Goal: Check status

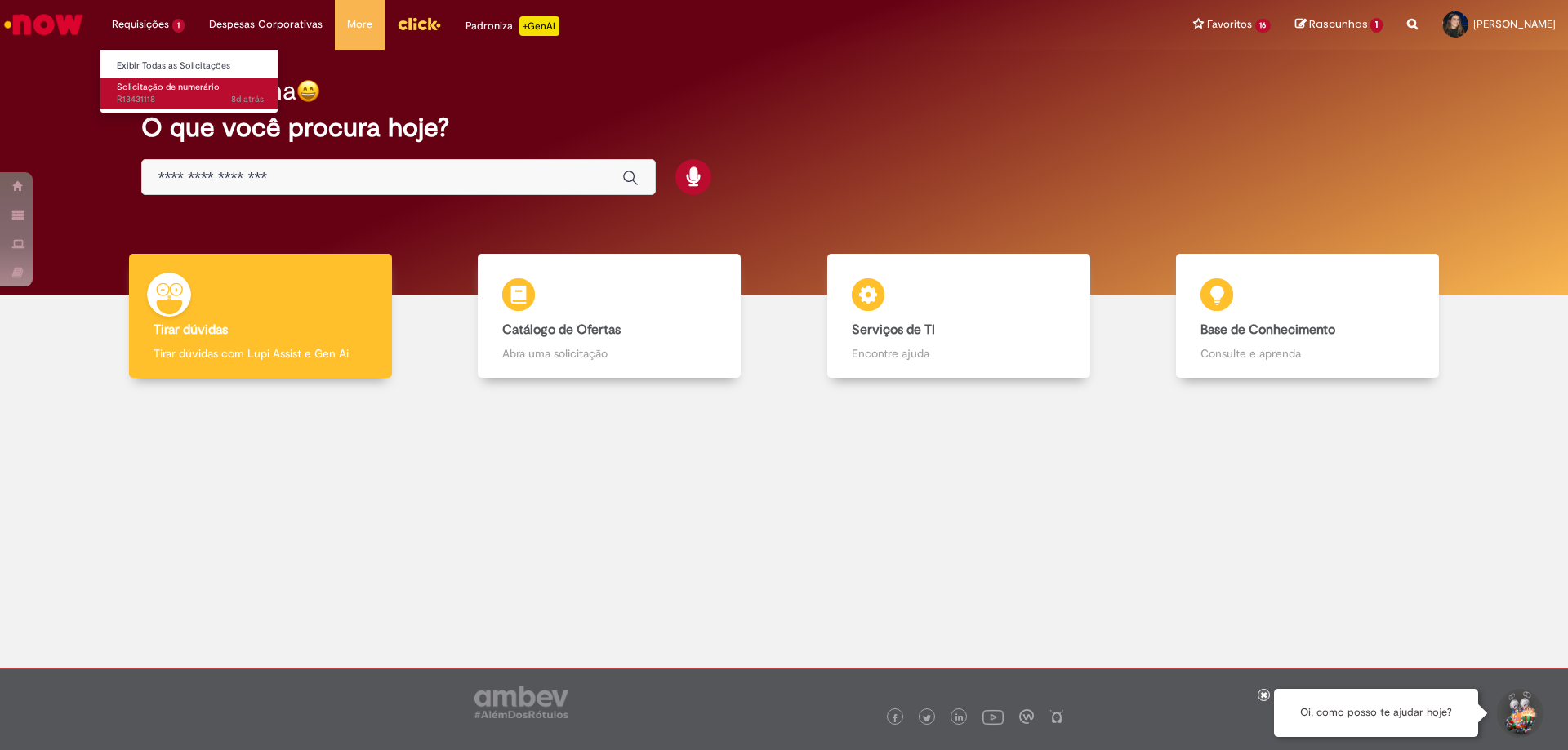
click at [186, 108] on link "Solicitação de numerário 8d atrás 8 dias atrás R13431118" at bounding box center [191, 93] width 180 height 30
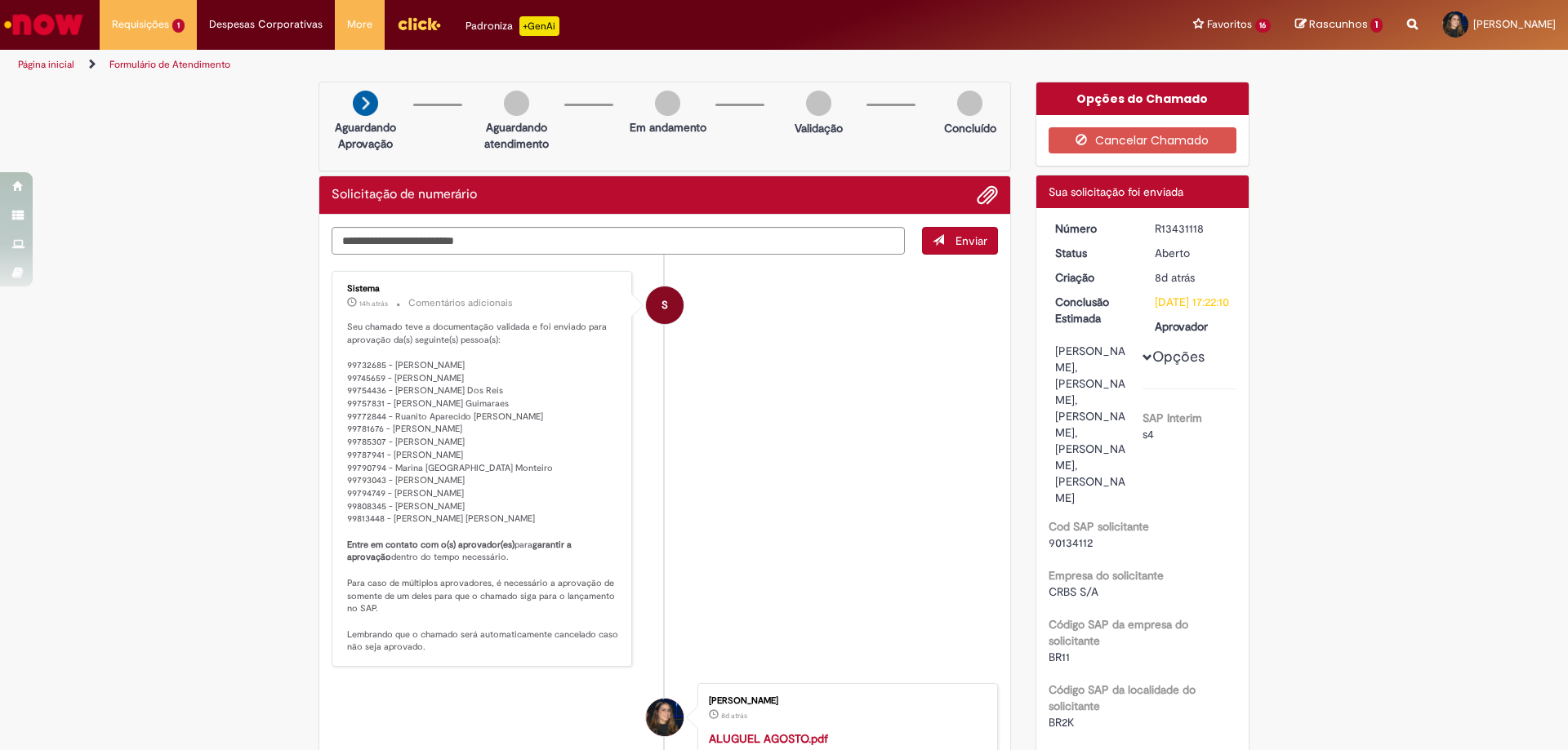
drag, startPoint x: 1202, startPoint y: 227, endPoint x: 1146, endPoint y: 227, distance: 56.0
click at [1146, 227] on dd "R13431118" at bounding box center [1192, 229] width 101 height 16
copy div "R13431118"
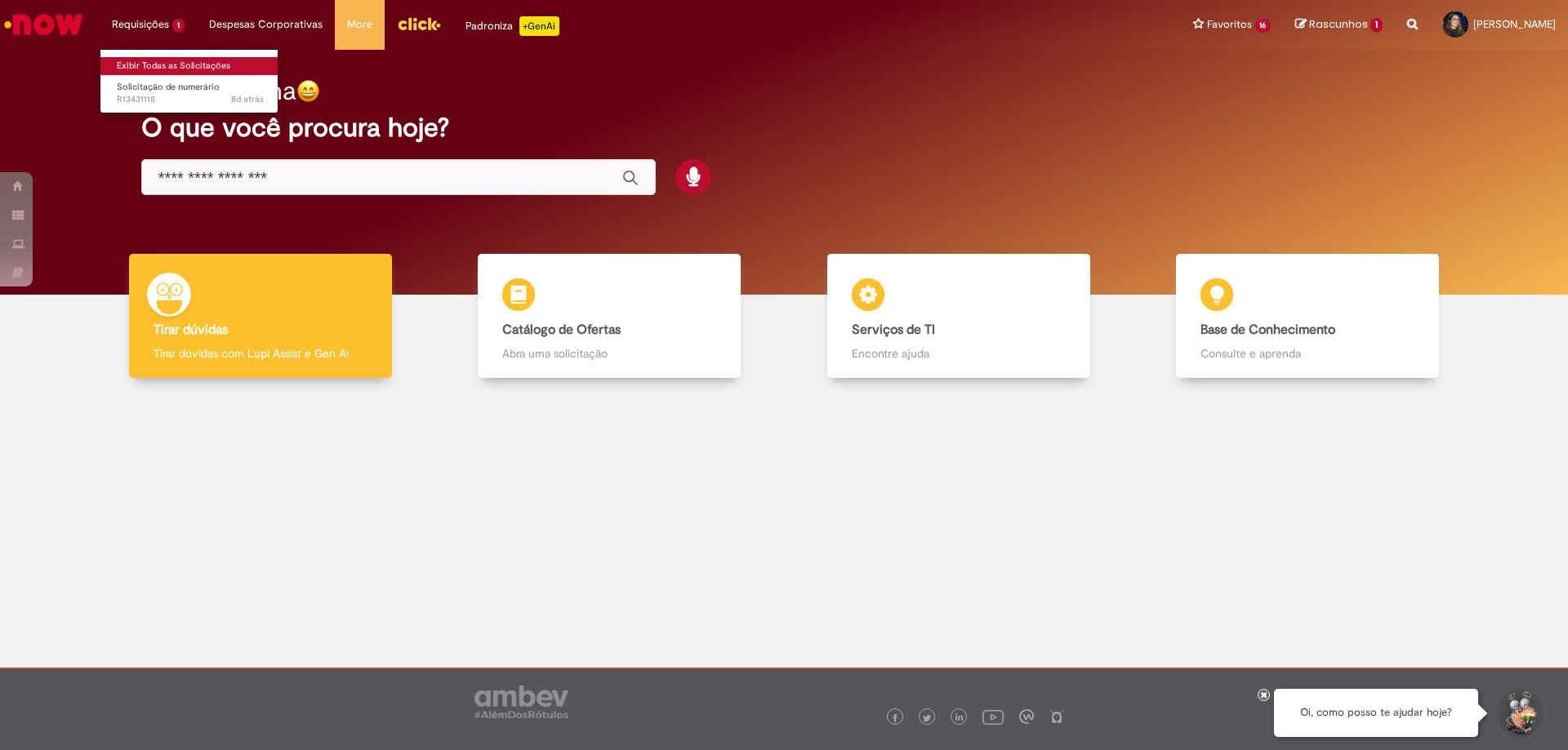
click at [168, 62] on link "Exibir Todas as Solicitações" at bounding box center [191, 66] width 180 height 18
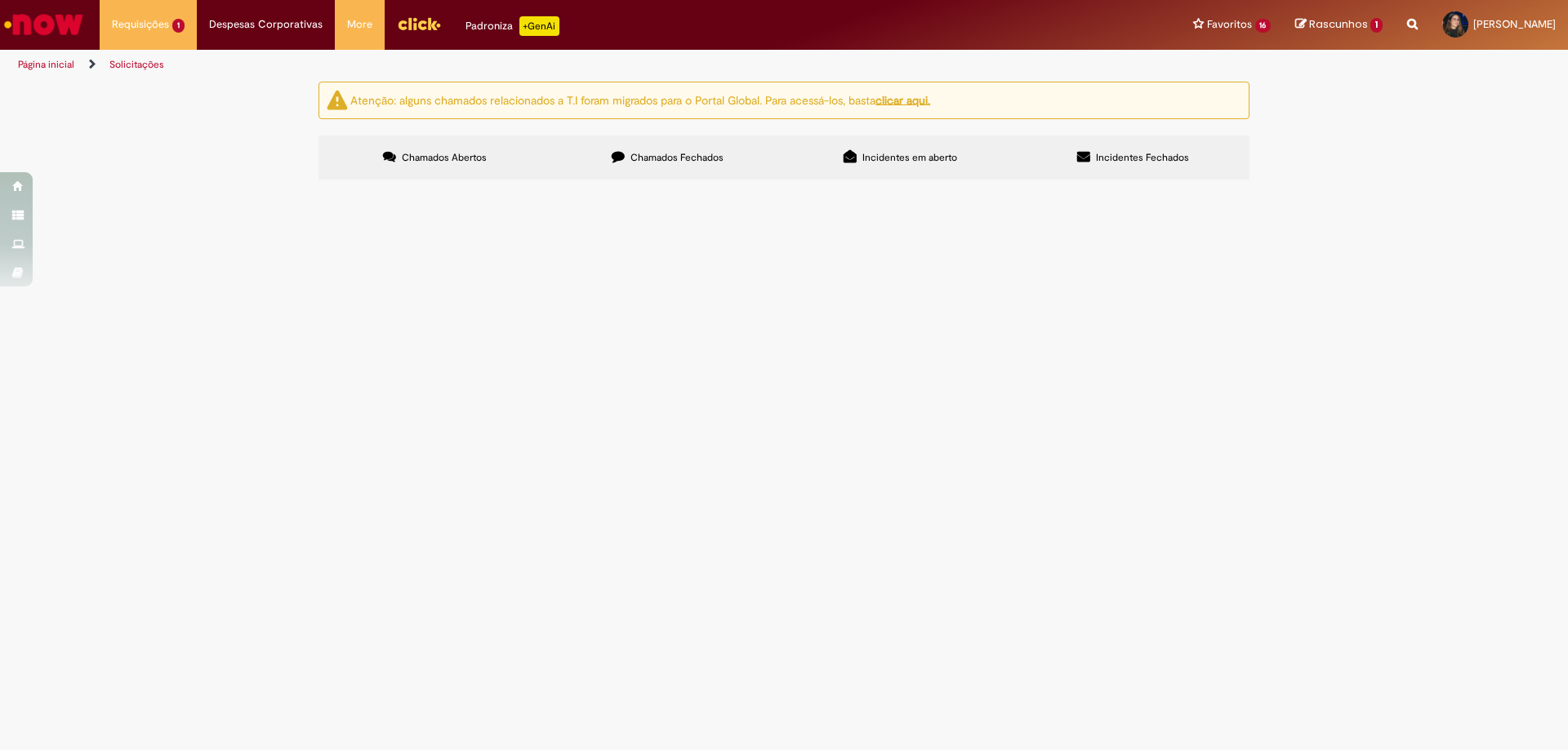
click at [649, 148] on label "Chamados Fechados" at bounding box center [667, 158] width 232 height 44
click at [0, 0] on span "Crachás para os funcionários da operação" at bounding box center [0, 0] width 0 height 0
click at [0, 0] on td "Blindagem Frota Leve" at bounding box center [0, 0] width 0 height 0
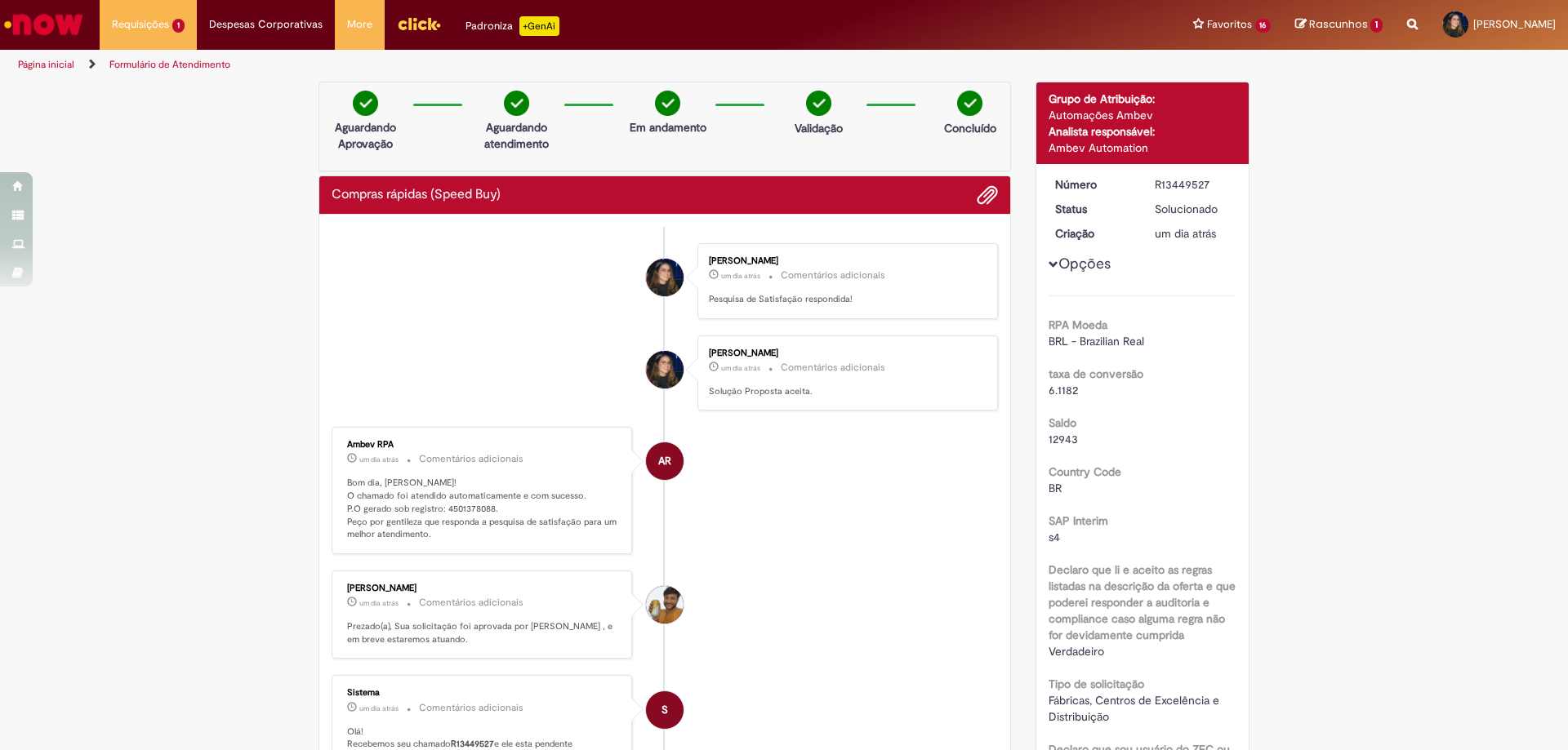
scroll to position [82, 0]
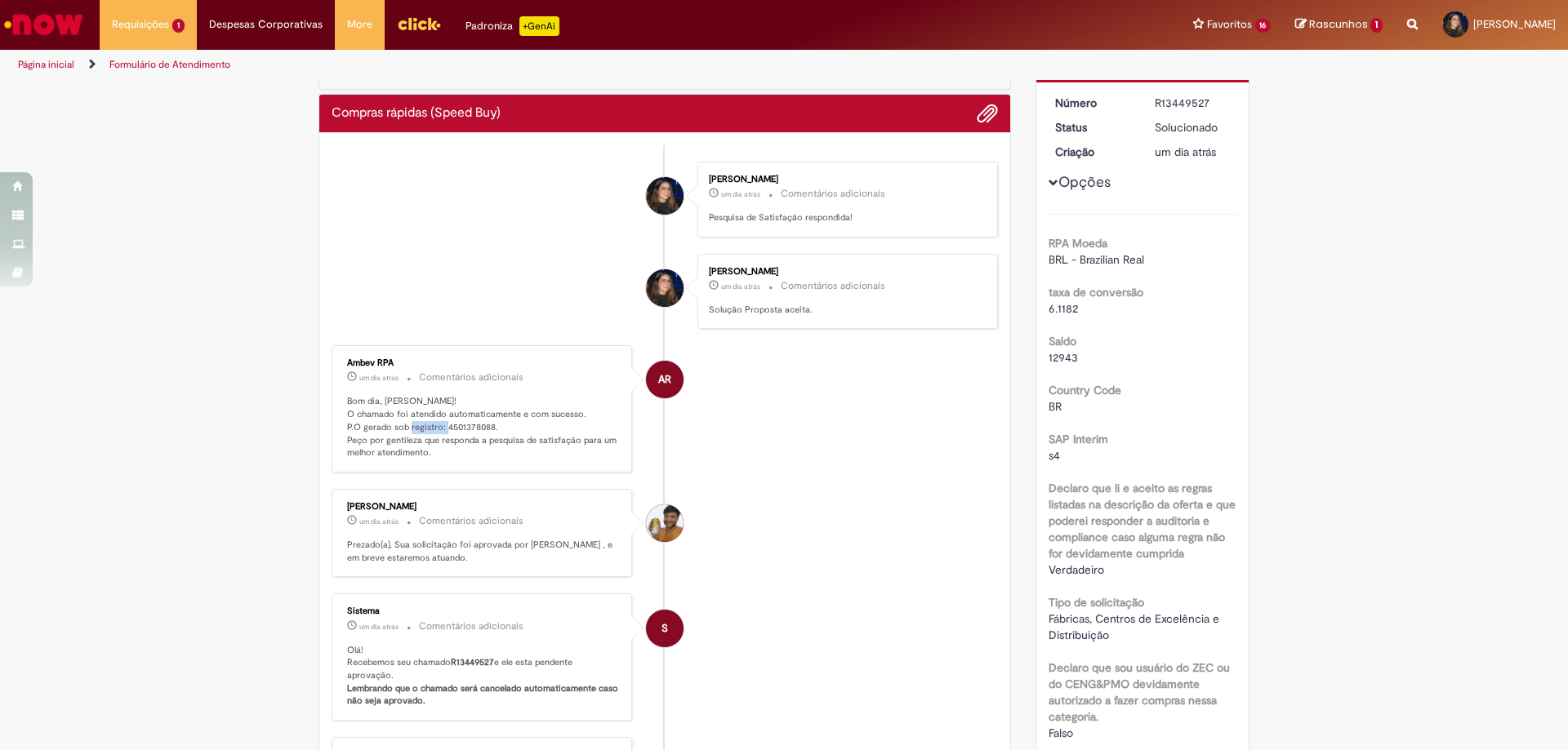
drag, startPoint x: 486, startPoint y: 425, endPoint x: 438, endPoint y: 428, distance: 48.1
click at [438, 428] on p "Bom dia, Ana! O chamado foi atendido automaticamente e com sucesso. P.O gerado …" at bounding box center [483, 427] width 272 height 65
copy p "4501378088"
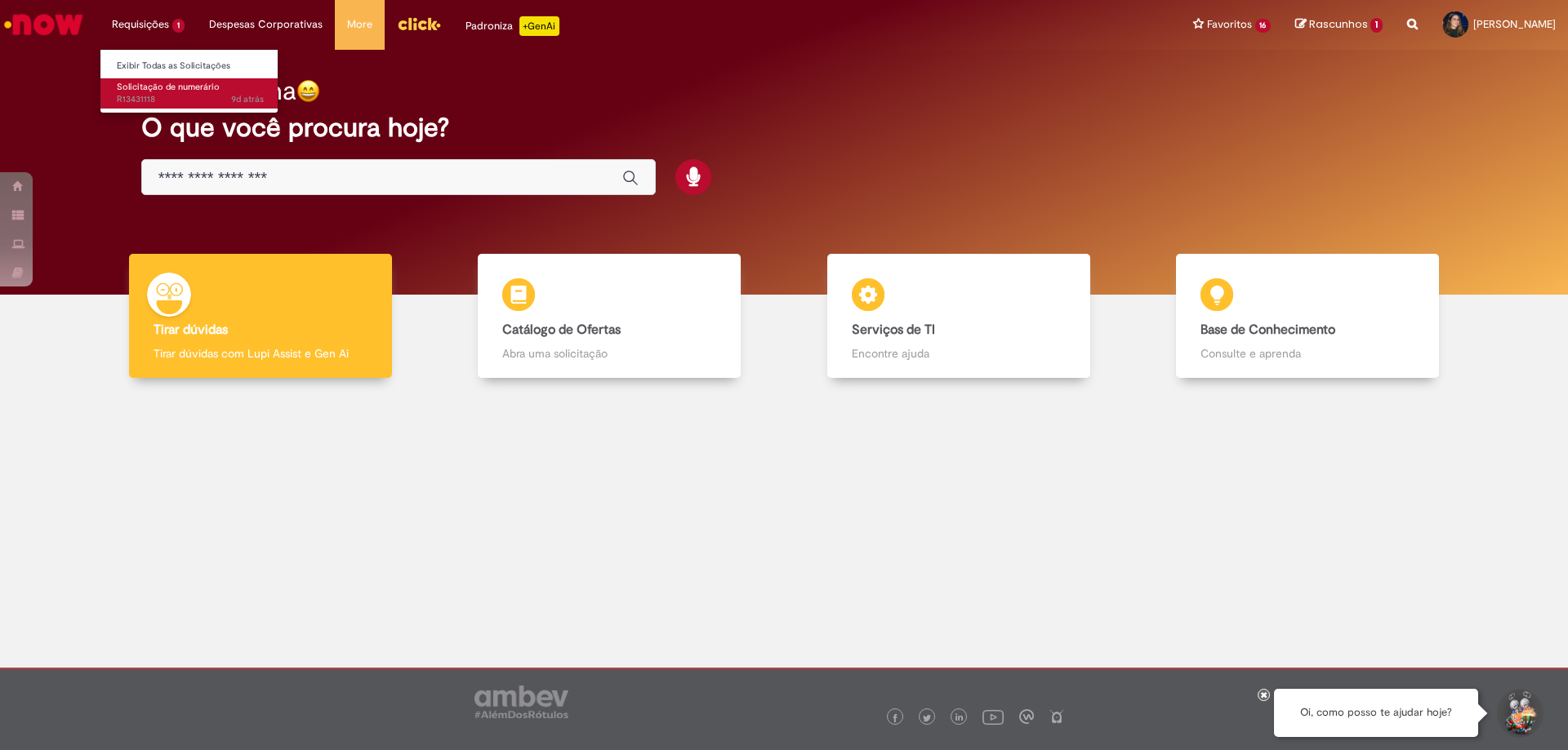
click at [162, 90] on span "Solicitação de numerário" at bounding box center [168, 87] width 103 height 12
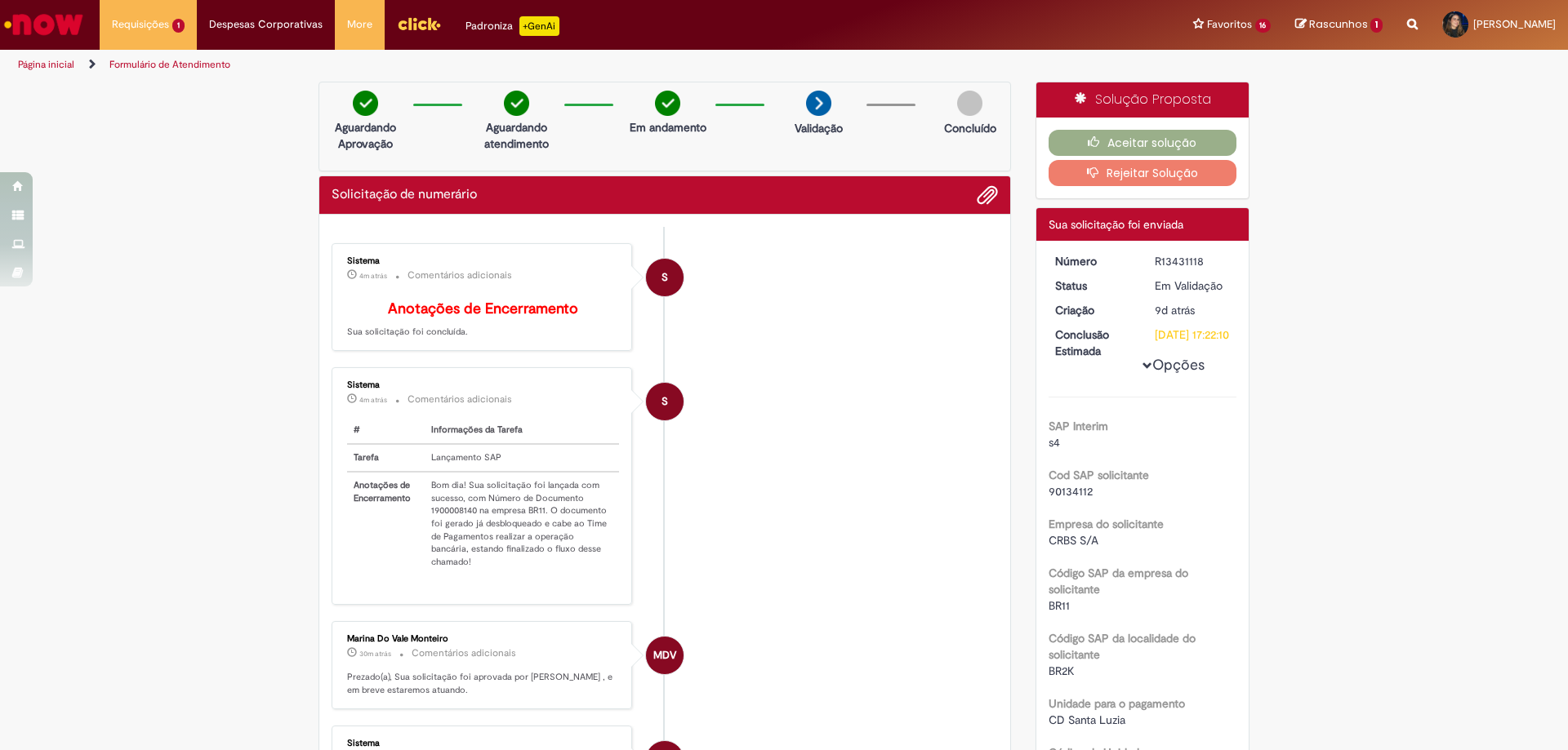
scroll to position [164, 0]
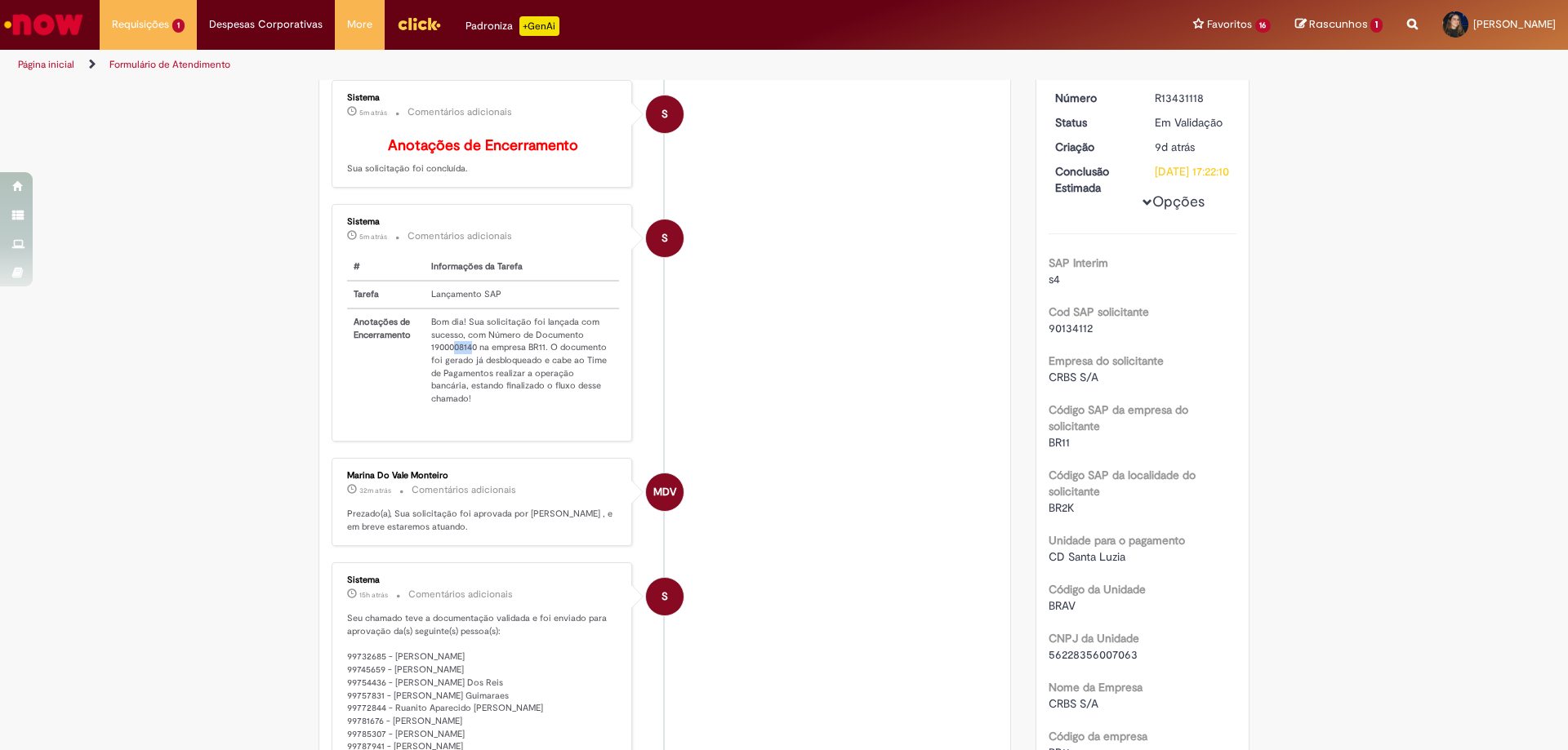
drag, startPoint x: 469, startPoint y: 358, endPoint x: 450, endPoint y: 358, distance: 19.0
click at [450, 358] on td "Bom dia! Sua solicitação foi lançada com sucesso, com Número de Documento 19000…" at bounding box center [522, 360] width 195 height 104
drag, startPoint x: 473, startPoint y: 358, endPoint x: 420, endPoint y: 364, distance: 53.3
click at [425, 364] on td "Bom dia! Sua solicitação foi lançada com sucesso, com Número de Documento 19000…" at bounding box center [522, 360] width 195 height 104
copy td "1900008140"
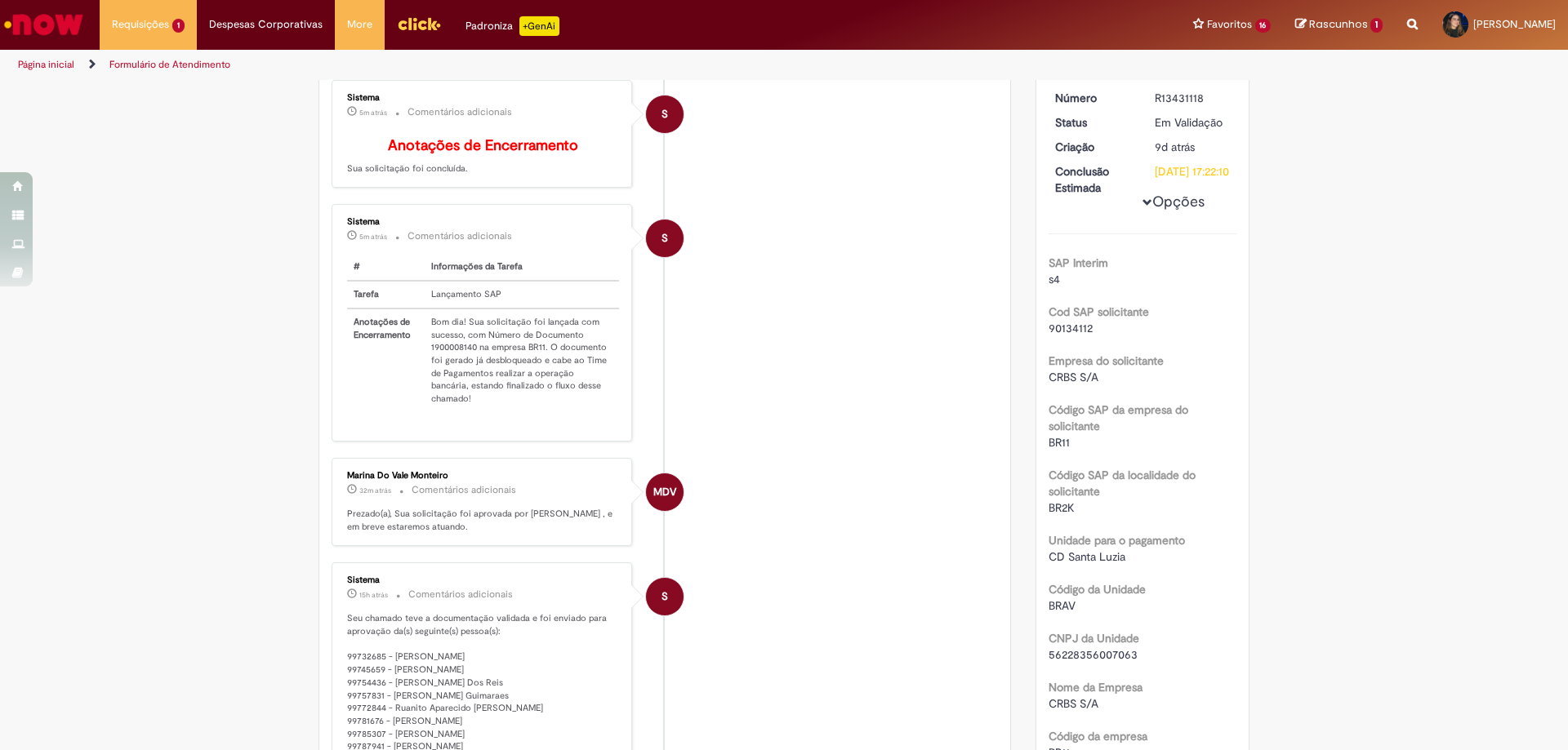
click at [780, 444] on ul "S Sistema 5m atrás 5 minutos atrás Comentários adicionais Anotações de Encerram…" at bounding box center [664, 645] width 667 height 1164
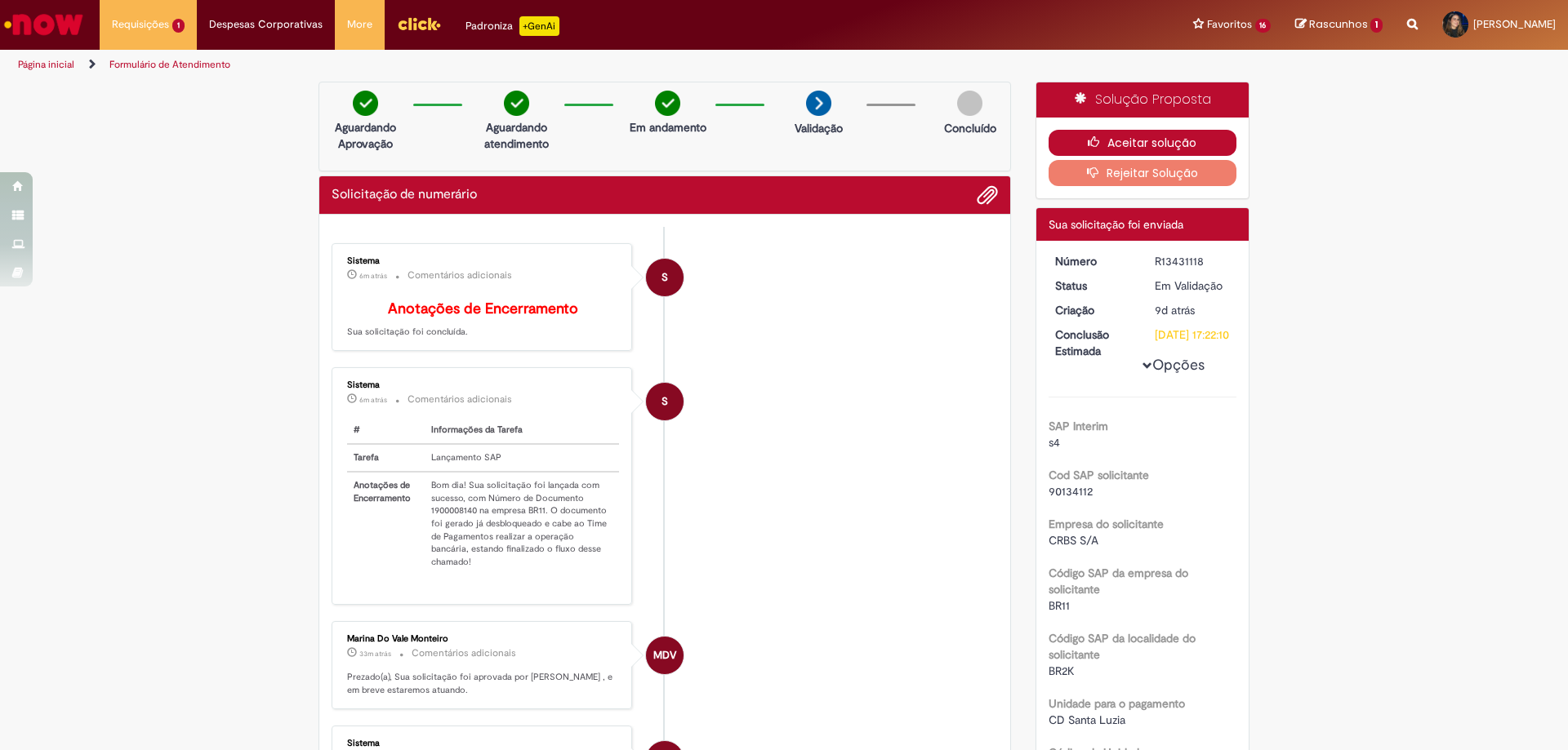
click at [1167, 145] on button "Aceitar solução" at bounding box center [1143, 143] width 189 height 26
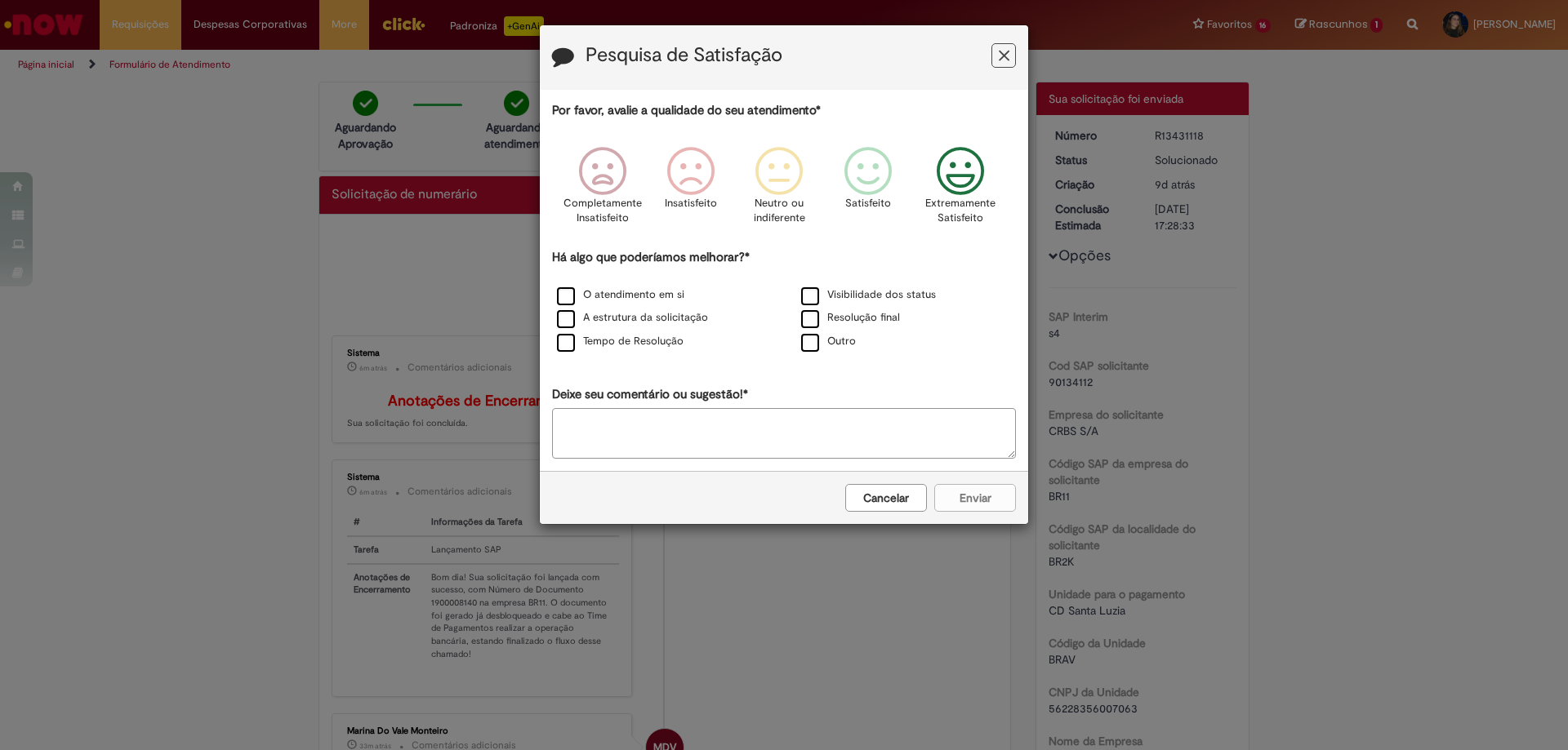
click at [953, 168] on icon "Feedback" at bounding box center [960, 172] width 61 height 49
click at [666, 321] on label "A estrutura da solicitação" at bounding box center [632, 317] width 151 height 16
click at [956, 495] on button "Enviar" at bounding box center [975, 498] width 82 height 28
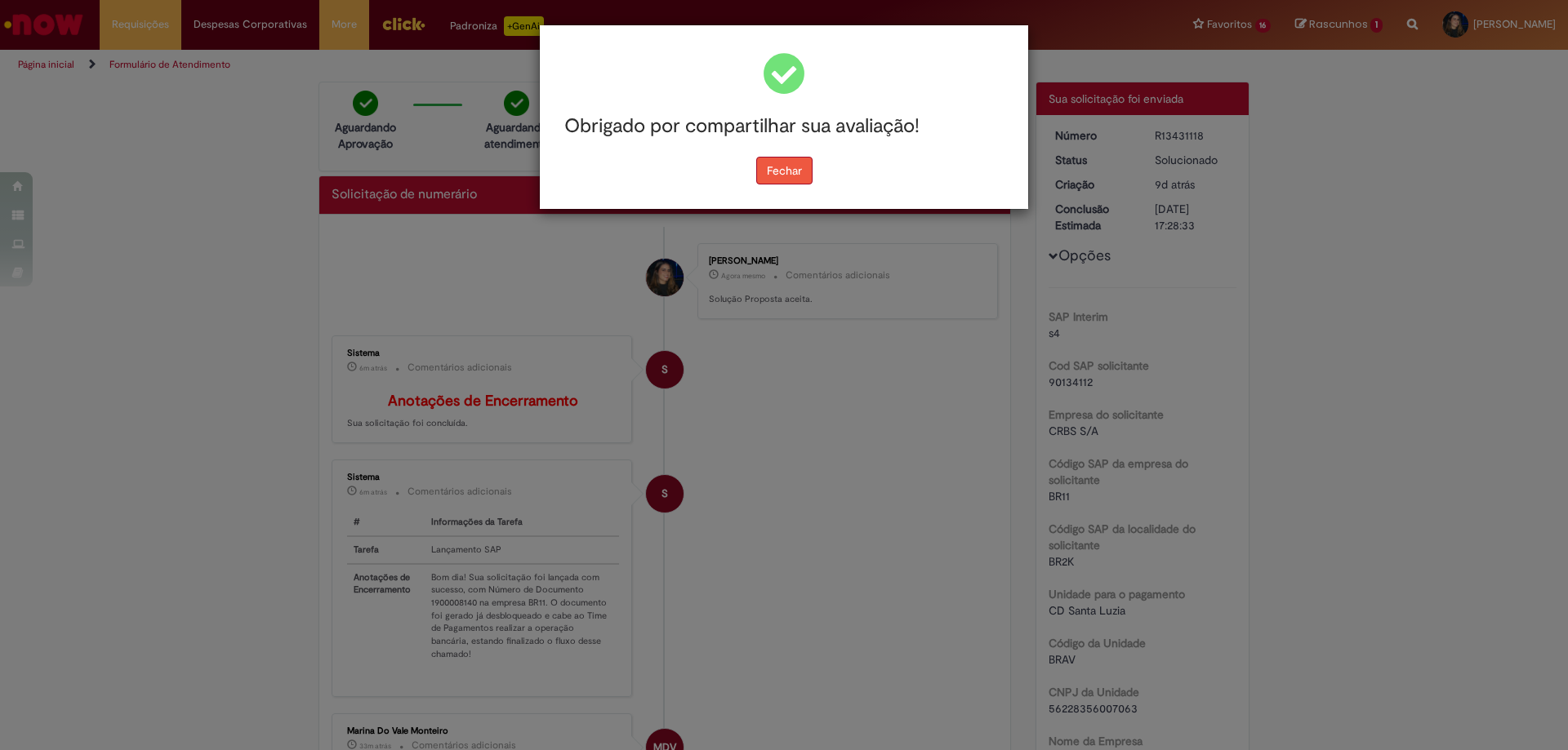
click at [787, 162] on button "Fechar" at bounding box center [784, 171] width 56 height 28
